Goal: Manage account settings

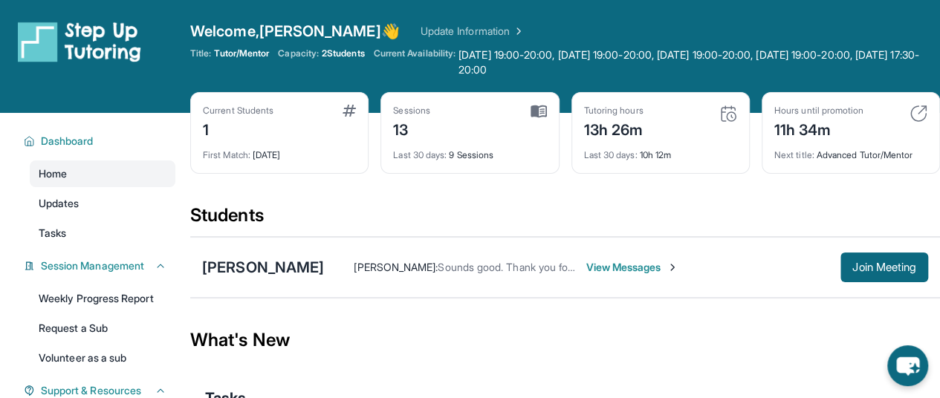
click at [420, 33] on link "Update Information" at bounding box center [472, 31] width 104 height 15
click at [423, 30] on link "Update Information" at bounding box center [472, 31] width 104 height 15
